Goal: Transaction & Acquisition: Purchase product/service

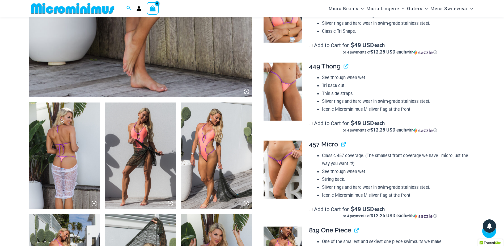
scroll to position [288, 0]
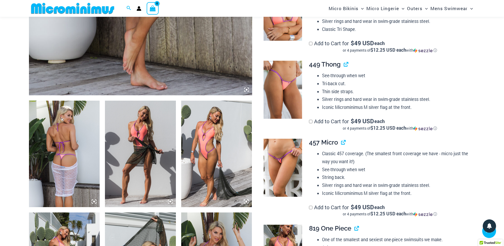
click at [49, 145] on img at bounding box center [64, 153] width 71 height 106
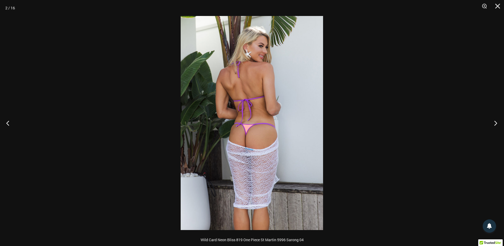
click at [497, 121] on button "Next" at bounding box center [494, 123] width 20 height 27
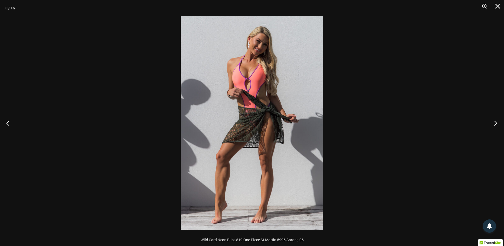
click at [497, 121] on button "Next" at bounding box center [494, 123] width 20 height 27
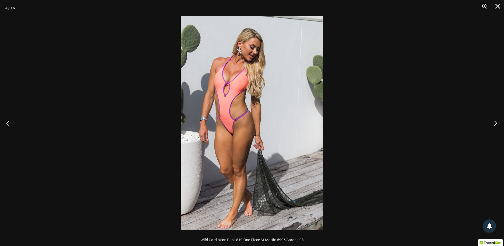
click at [496, 122] on button "Next" at bounding box center [494, 123] width 20 height 27
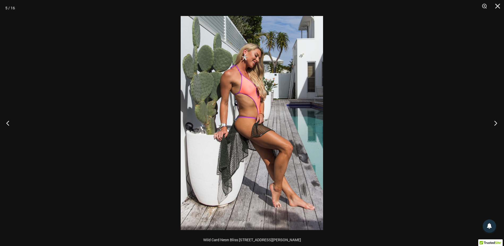
click at [496, 122] on button "Next" at bounding box center [494, 123] width 20 height 27
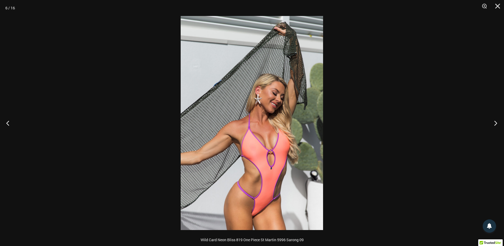
click at [496, 122] on button "Next" at bounding box center [494, 123] width 20 height 27
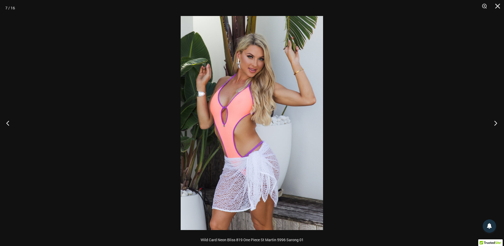
click at [496, 122] on button "Next" at bounding box center [494, 123] width 20 height 27
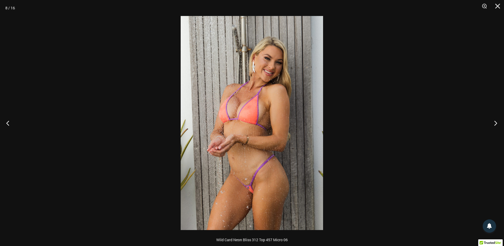
click at [496, 123] on button "Next" at bounding box center [494, 123] width 20 height 27
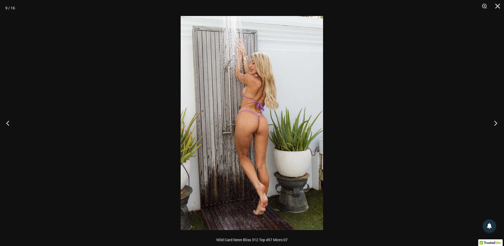
click at [496, 124] on button "Next" at bounding box center [494, 123] width 20 height 27
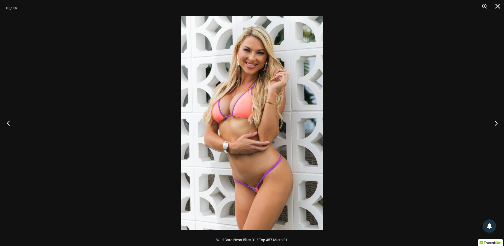
click at [8, 123] on button "Previous" at bounding box center [10, 123] width 20 height 27
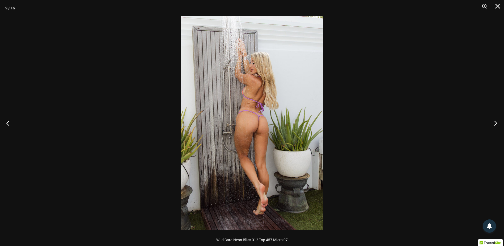
click at [496, 122] on button "Next" at bounding box center [494, 123] width 20 height 27
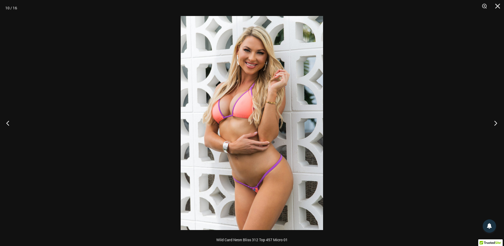
click at [496, 122] on button "Next" at bounding box center [494, 123] width 20 height 27
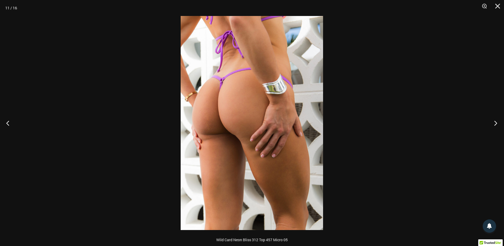
click at [496, 122] on button "Next" at bounding box center [494, 123] width 20 height 27
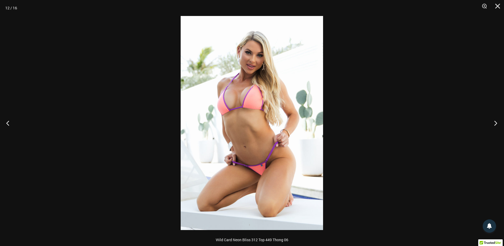
click at [496, 122] on button "Next" at bounding box center [494, 123] width 20 height 27
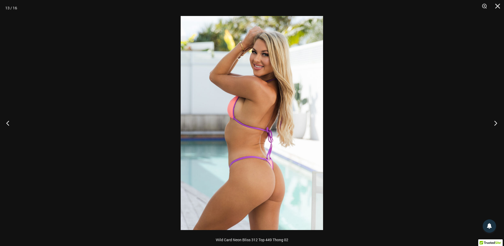
click at [496, 122] on button "Next" at bounding box center [494, 123] width 20 height 27
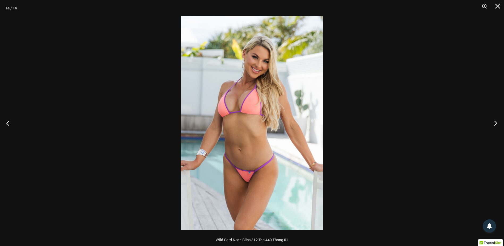
click at [496, 122] on button "Next" at bounding box center [494, 123] width 20 height 27
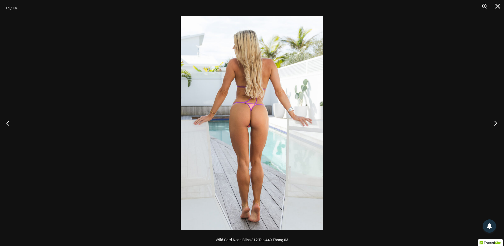
click at [496, 122] on button "Next" at bounding box center [494, 123] width 20 height 27
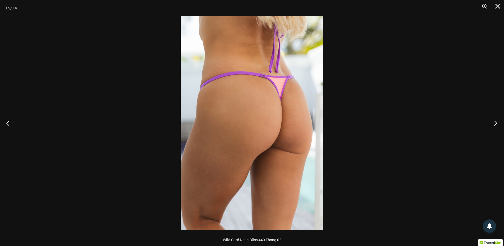
click at [496, 122] on button "Next" at bounding box center [494, 123] width 20 height 27
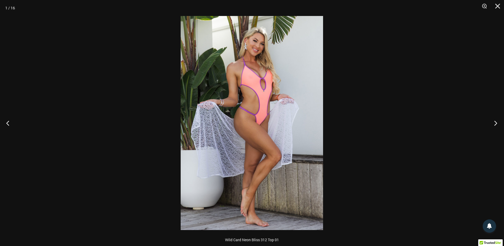
click at [496, 122] on button "Next" at bounding box center [494, 123] width 20 height 27
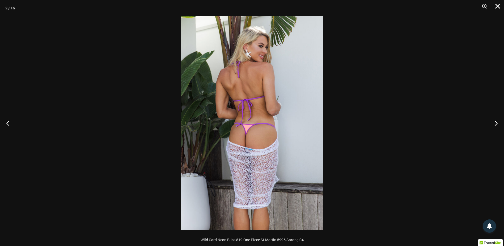
click at [497, 9] on button "Close" at bounding box center [495, 8] width 13 height 16
